Goal: Use online tool/utility: Utilize a website feature to perform a specific function

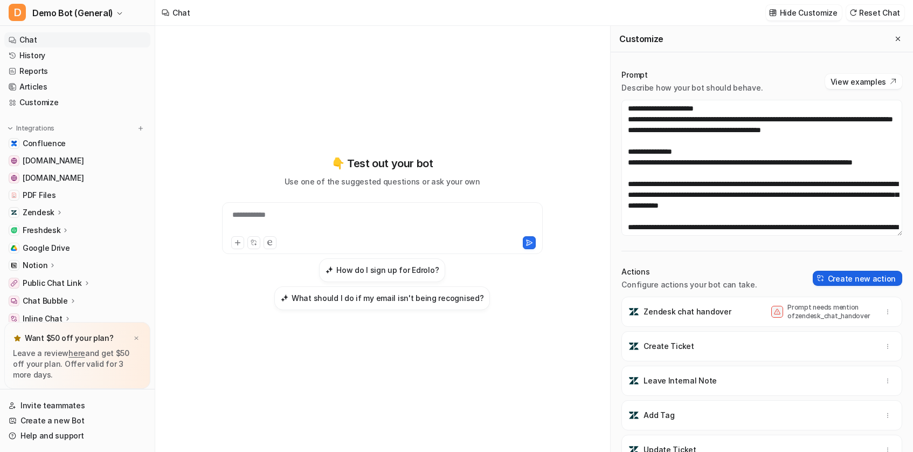
click at [848, 281] on button "Create new action" at bounding box center [857, 278] width 89 height 15
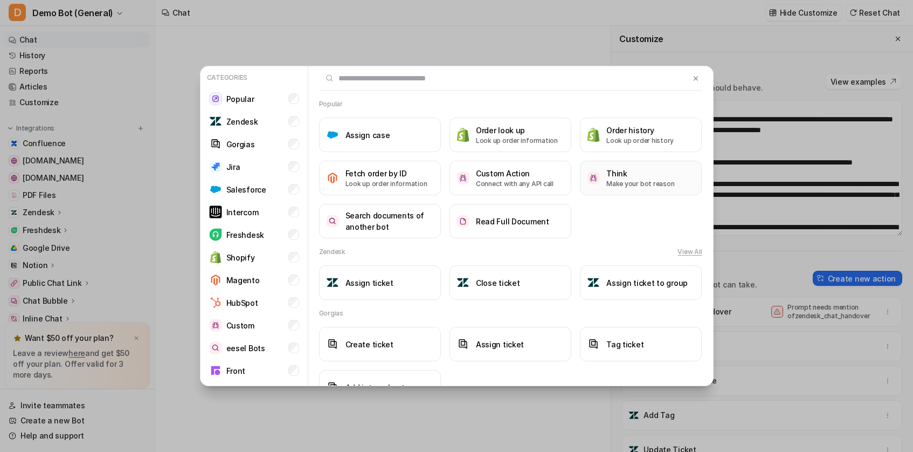
click at [619, 183] on p "Make your bot reason" at bounding box center [641, 184] width 68 height 10
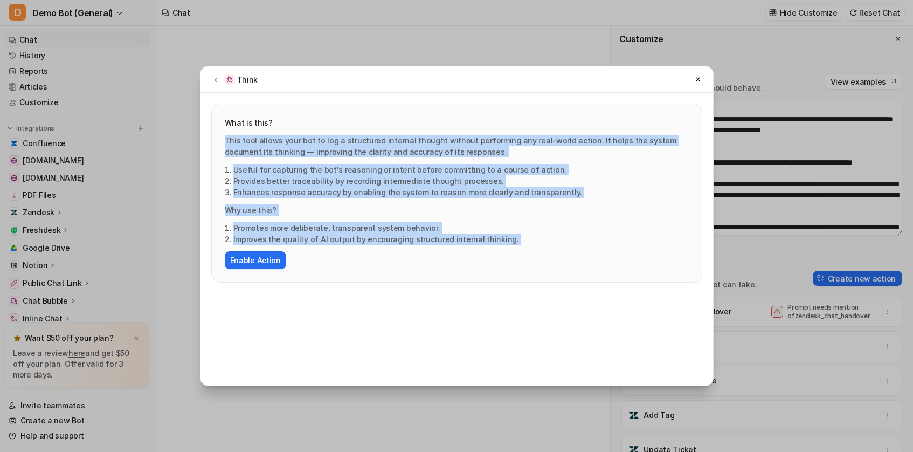
drag, startPoint x: 507, startPoint y: 246, endPoint x: 219, endPoint y: 140, distance: 306.9
click at [219, 140] on div "What is this? This tool allows your bot to log a structured internal thought wi…" at bounding box center [457, 193] width 490 height 178
copy div "This tool allows your bot to log a structured internal thought without performi…"
click at [218, 78] on icon at bounding box center [216, 79] width 8 height 8
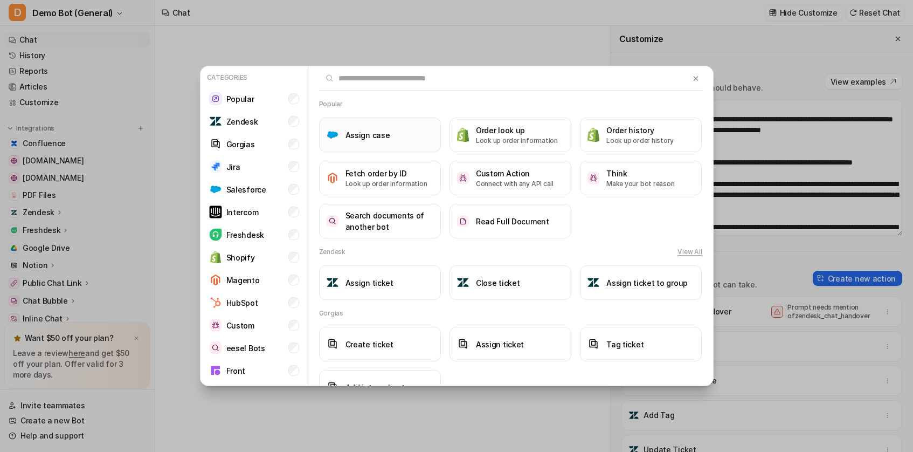
click at [391, 132] on button "Assign case" at bounding box center [380, 135] width 122 height 35
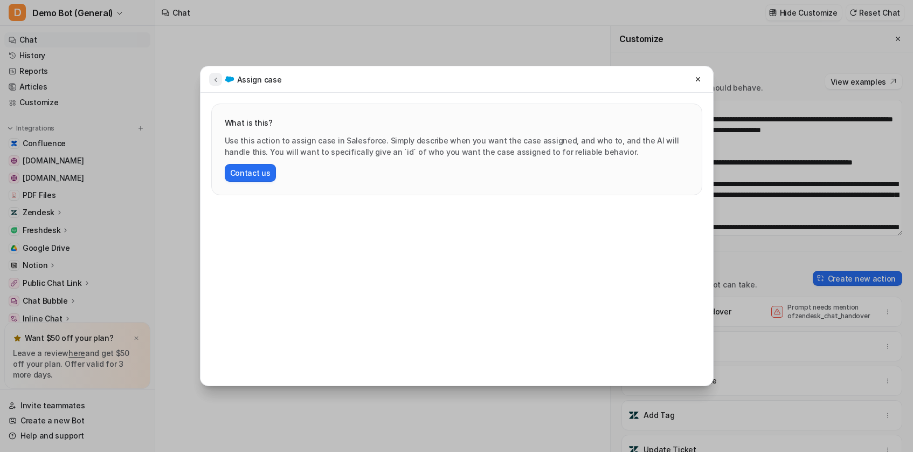
click at [215, 74] on button at bounding box center [215, 79] width 13 height 13
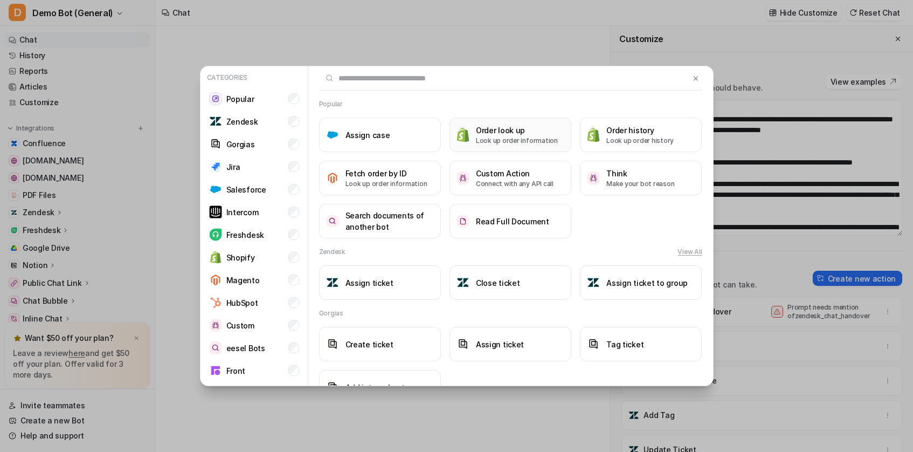
click at [525, 136] on p "Look up order information" at bounding box center [517, 141] width 82 height 10
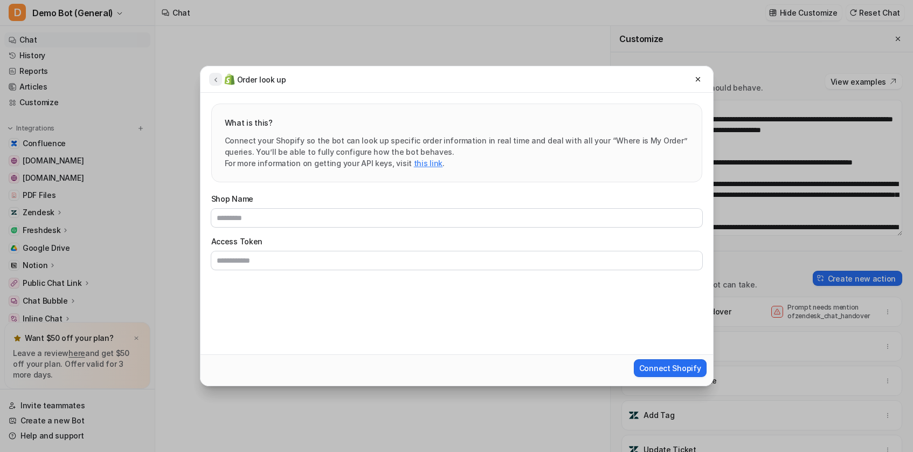
click at [217, 80] on icon at bounding box center [216, 79] width 8 height 8
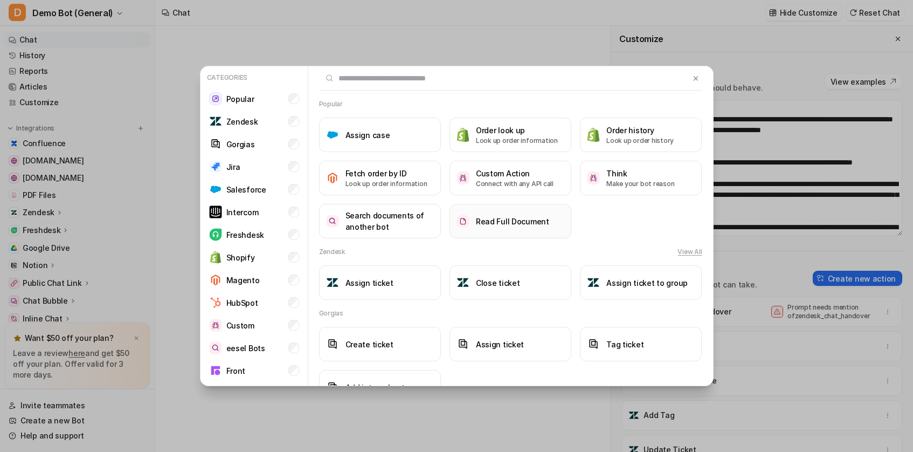
click at [515, 234] on button "Read Full Document" at bounding box center [511, 221] width 122 height 35
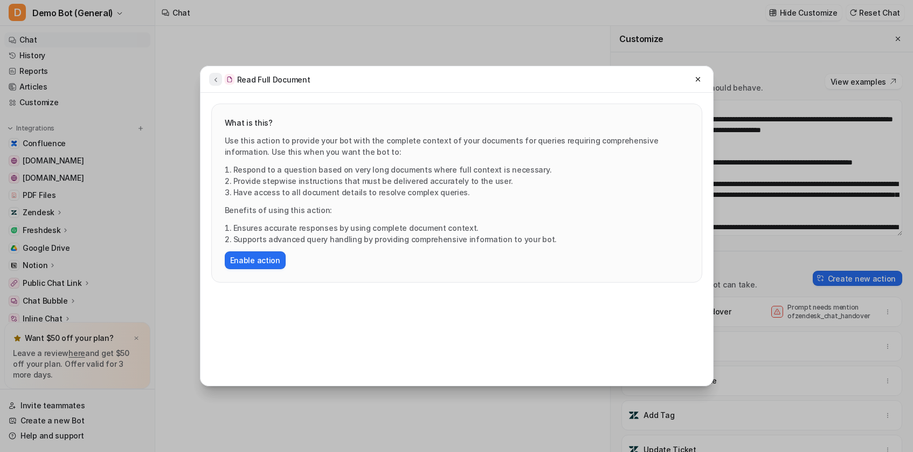
click at [216, 84] on button at bounding box center [215, 79] width 13 height 13
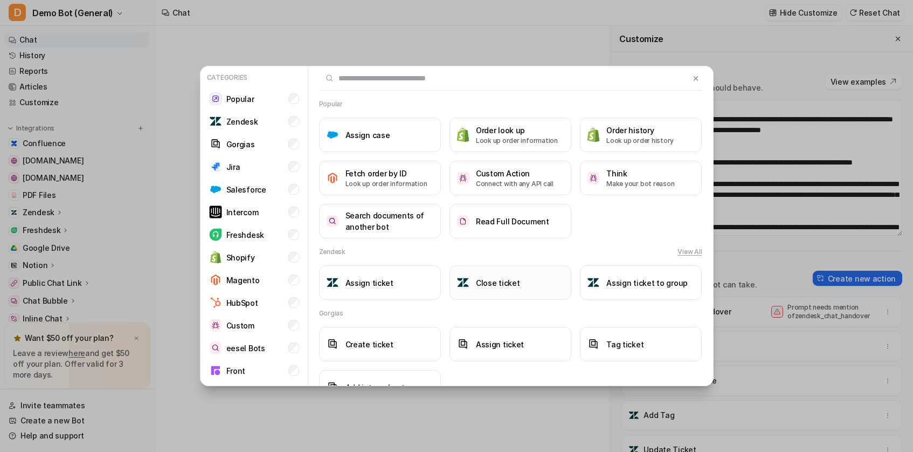
click at [526, 298] on button "Close ticket" at bounding box center [511, 282] width 122 height 35
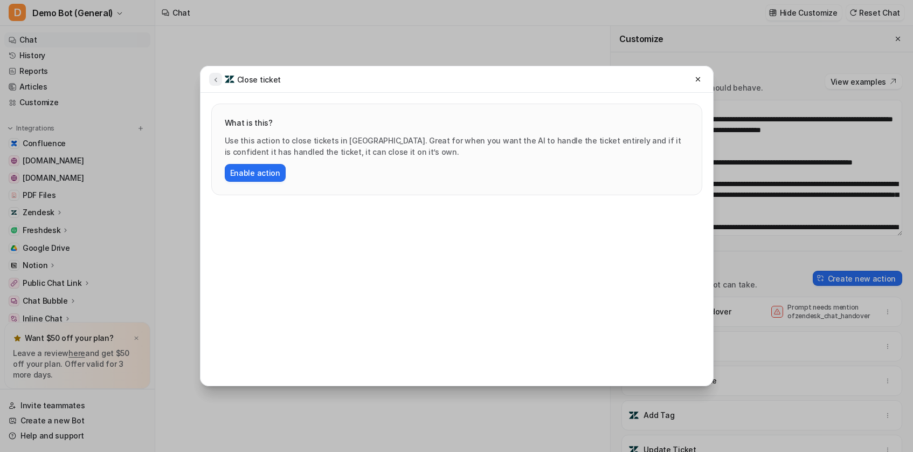
click at [214, 82] on icon at bounding box center [216, 79] width 8 height 8
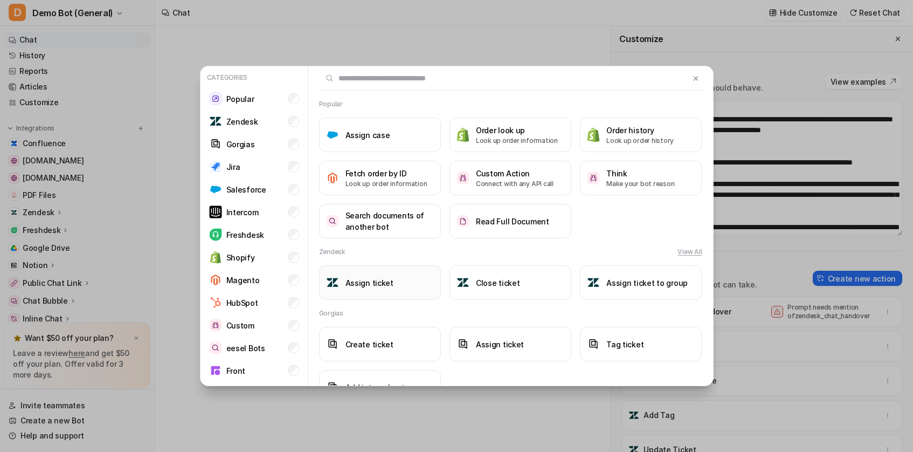
click at [405, 282] on button "Assign ticket" at bounding box center [380, 282] width 122 height 35
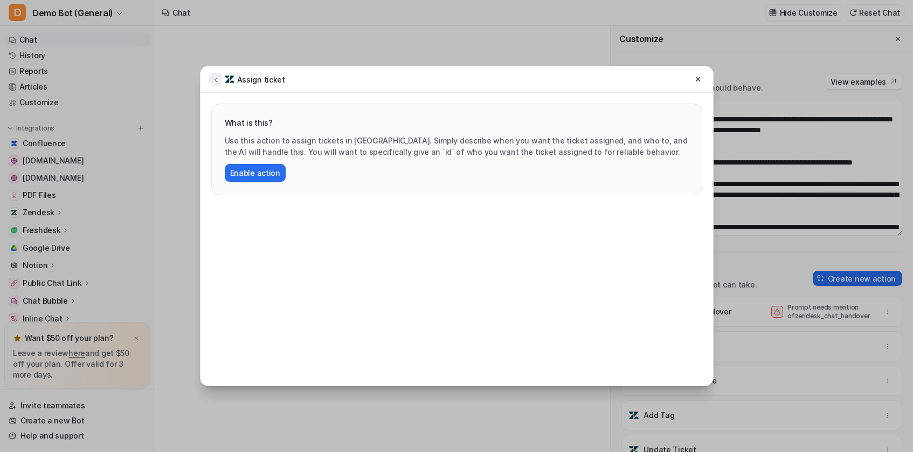
click at [220, 77] on button at bounding box center [215, 79] width 13 height 13
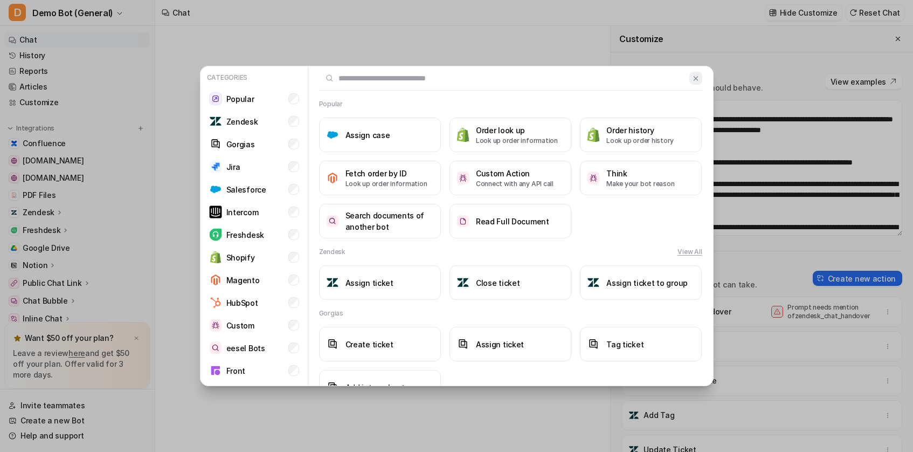
click at [698, 77] on img at bounding box center [696, 78] width 8 height 8
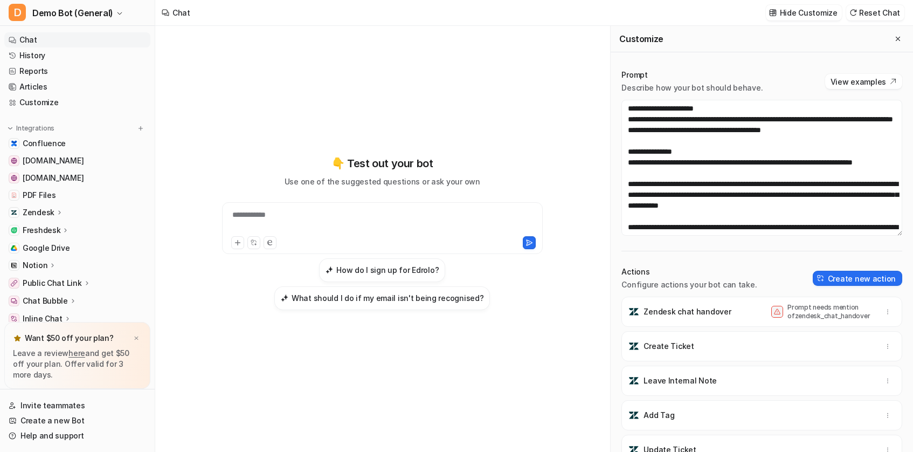
click at [677, 354] on div "Create Ticket" at bounding box center [761, 346] width 271 height 30
click at [671, 343] on p "Create Ticket" at bounding box center [669, 346] width 50 height 11
click at [888, 341] on button "button" at bounding box center [887, 346] width 15 height 15
click at [864, 365] on button "Delete" at bounding box center [835, 370] width 116 height 20
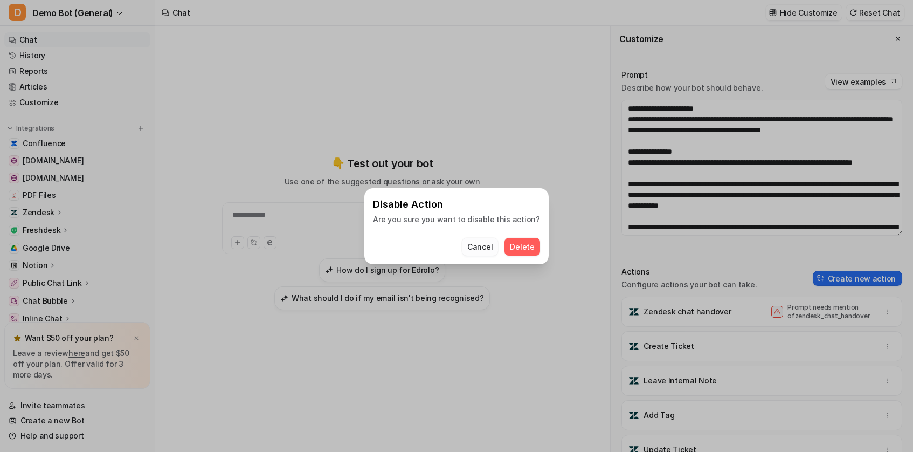
click at [487, 246] on button "Cancel" at bounding box center [480, 247] width 36 height 18
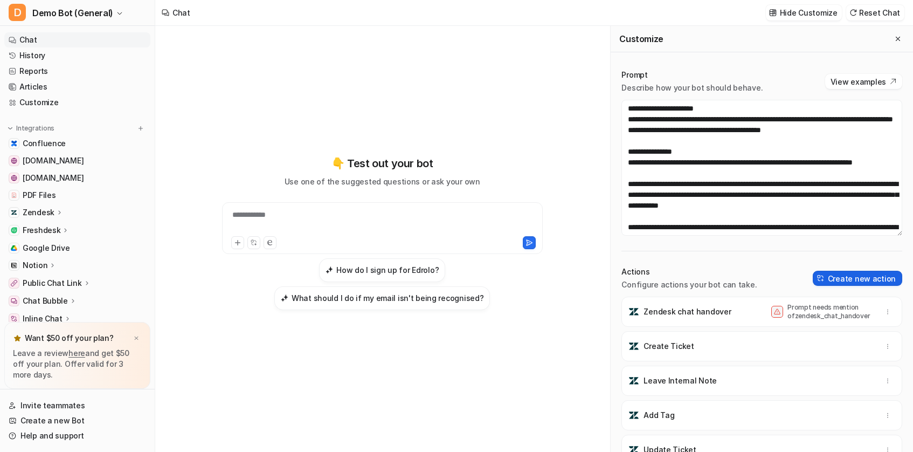
click at [832, 279] on button "Create new action" at bounding box center [857, 278] width 89 height 15
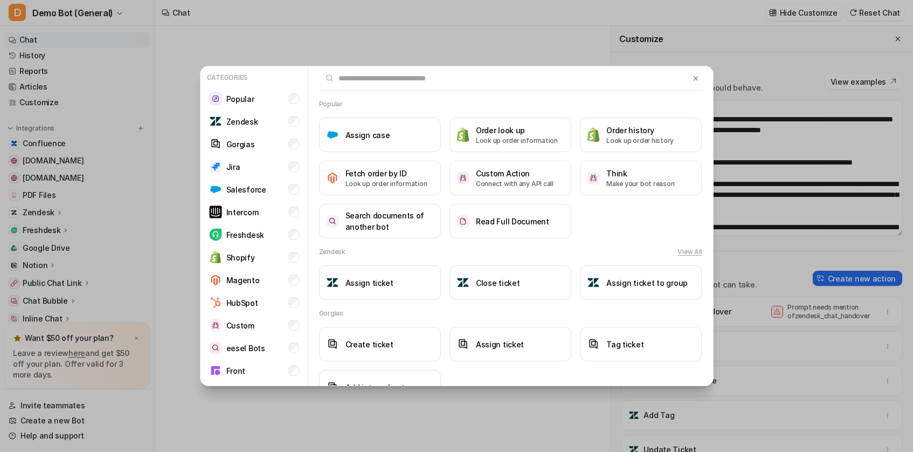
click at [805, 335] on div "Categories Popular Zendesk Gorgias Jira Salesforce Intercom Freshdesk Shopify M…" at bounding box center [456, 226] width 913 height 452
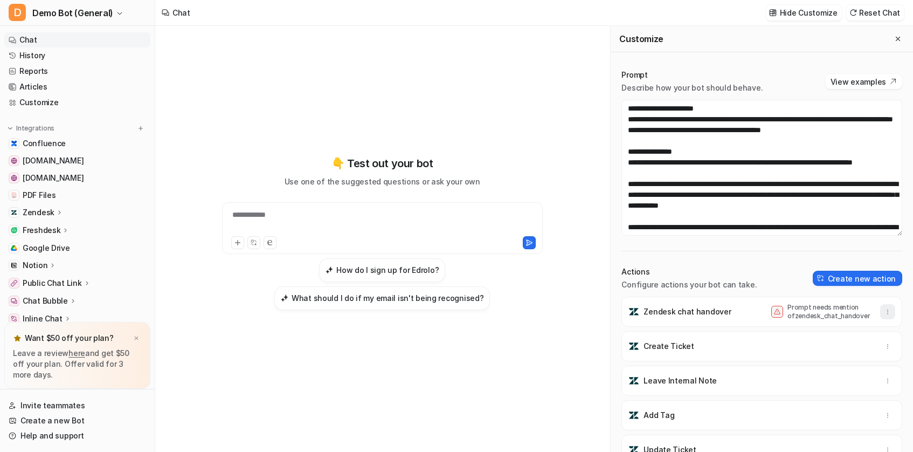
click at [891, 311] on icon "button" at bounding box center [888, 312] width 8 height 8
click at [809, 341] on span "Delete" at bounding box center [807, 335] width 24 height 11
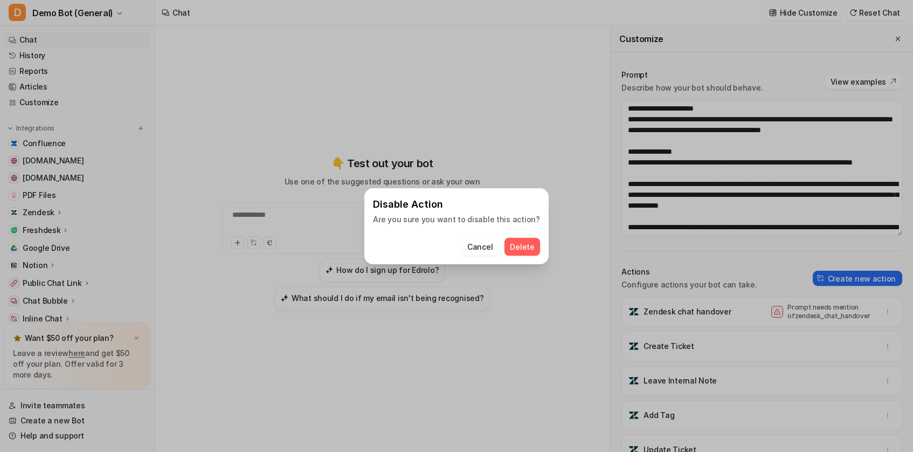
click at [537, 247] on div "Disable Action Are you sure you want to disable this action? Cancel Delete" at bounding box center [456, 226] width 184 height 76
click at [526, 247] on span "Delete" at bounding box center [522, 246] width 24 height 11
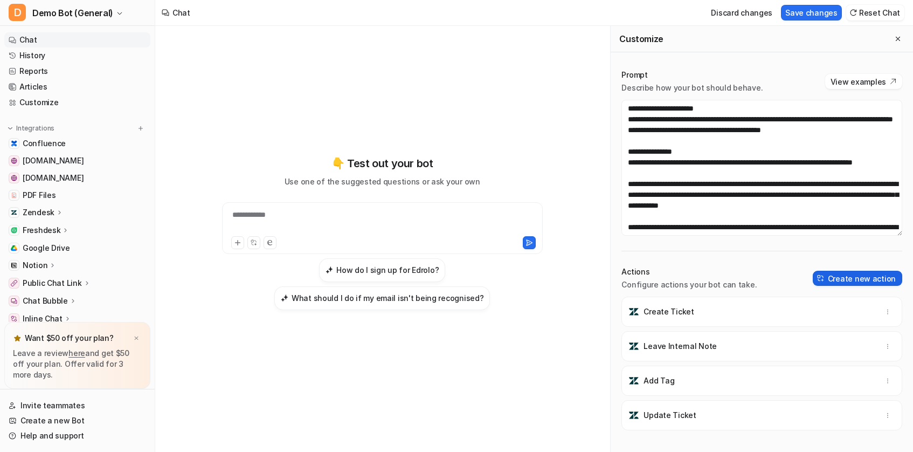
click at [878, 272] on button "Create new action" at bounding box center [857, 278] width 89 height 15
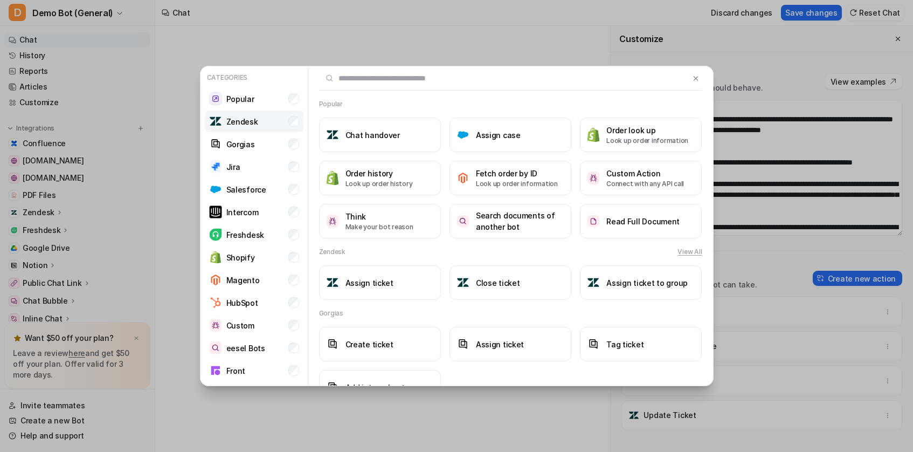
click at [270, 116] on li "Zendesk" at bounding box center [254, 122] width 99 height 22
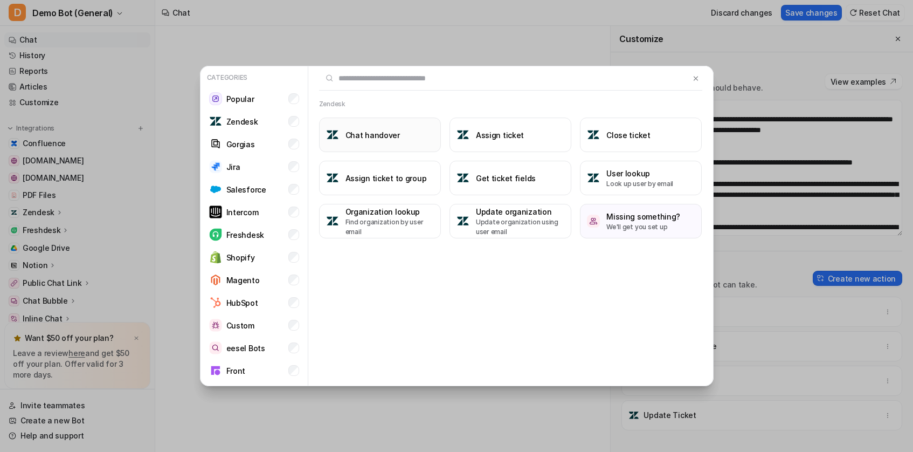
click at [420, 127] on button "Chat handover" at bounding box center [380, 135] width 122 height 35
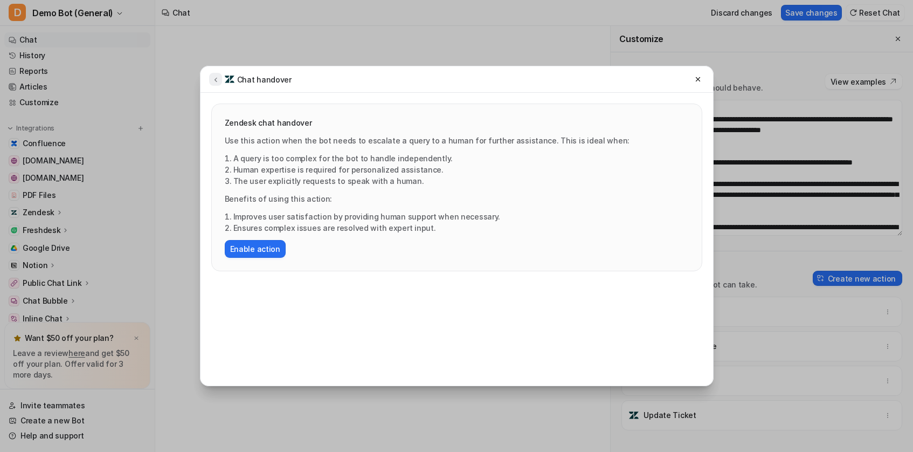
click at [212, 81] on icon at bounding box center [216, 79] width 8 height 8
